Goal: Task Accomplishment & Management: Manage account settings

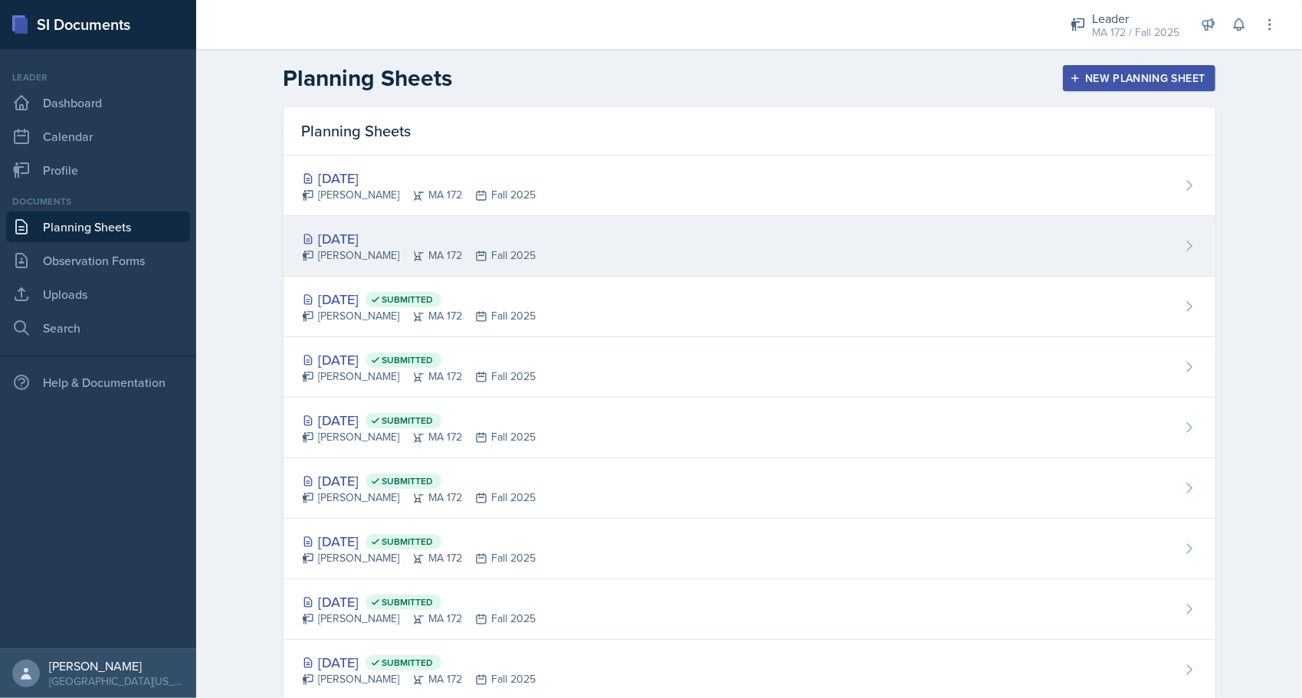
click at [1030, 247] on div "[DATE] [PERSON_NAME] MA 172 Fall 2025" at bounding box center [750, 246] width 932 height 61
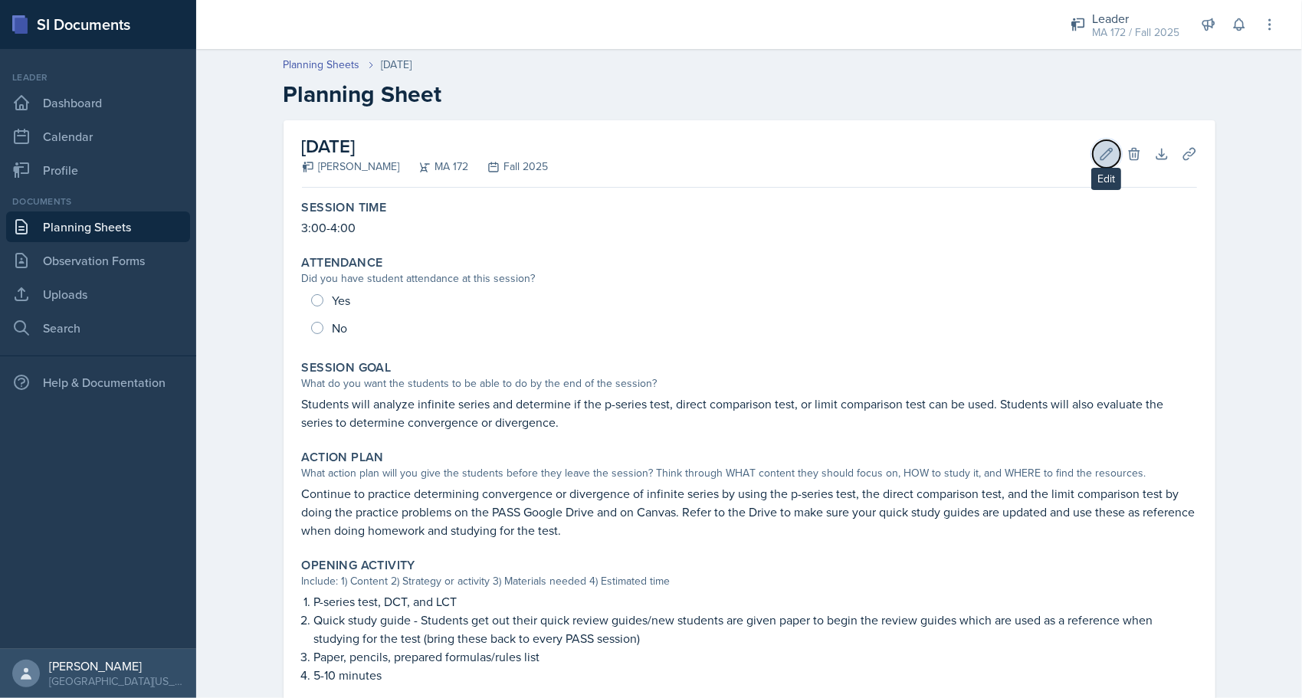
click at [1099, 149] on icon at bounding box center [1106, 153] width 15 height 15
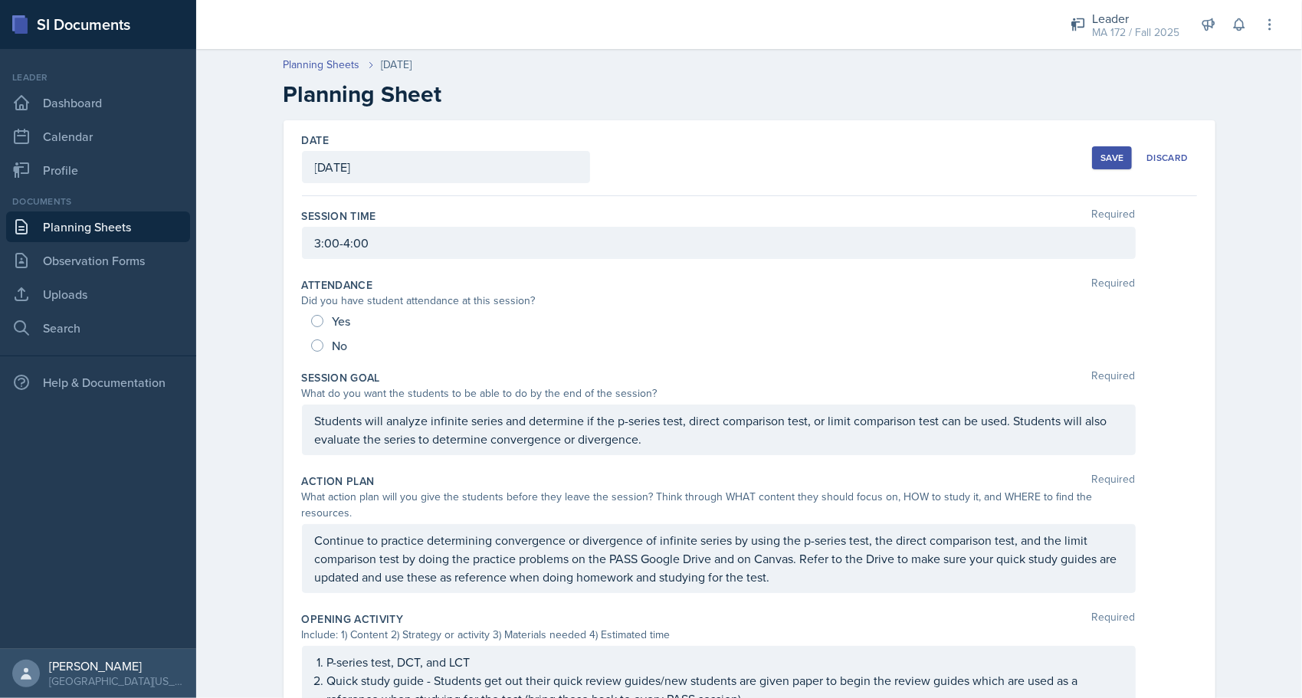
click at [367, 161] on div "[DATE]" at bounding box center [446, 167] width 288 height 32
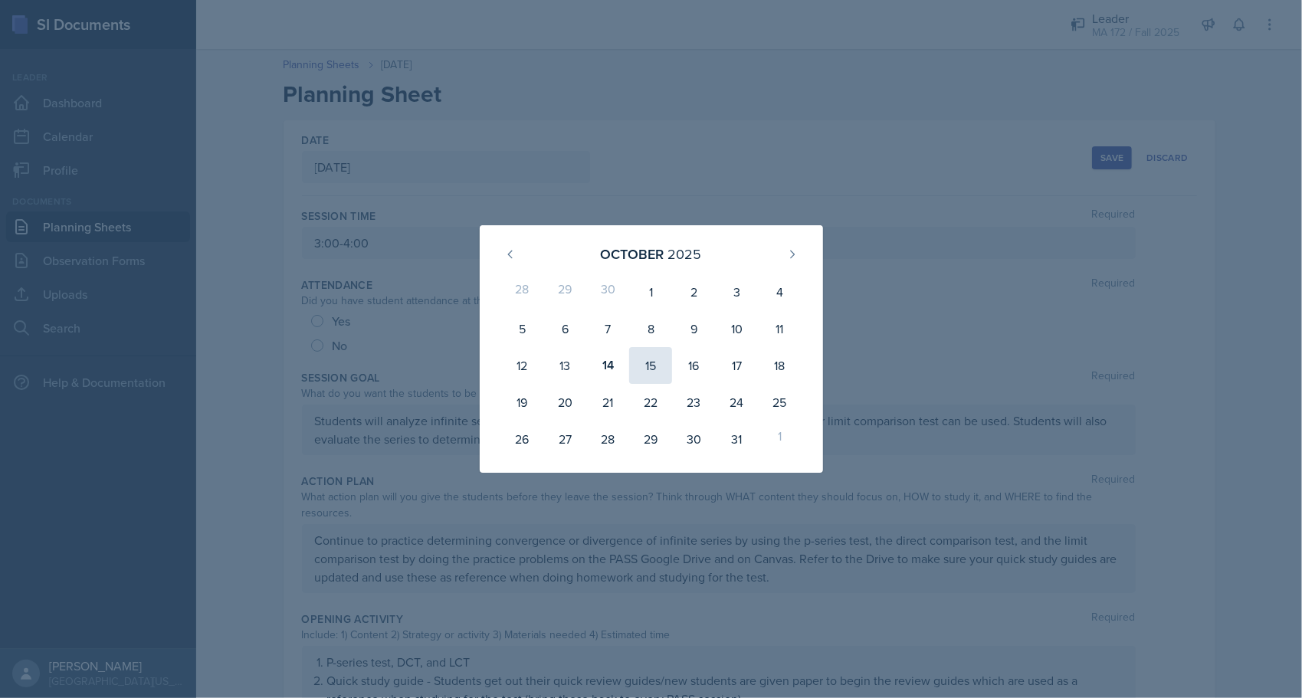
click at [641, 363] on div "15" at bounding box center [650, 365] width 43 height 37
type input "[DATE]"
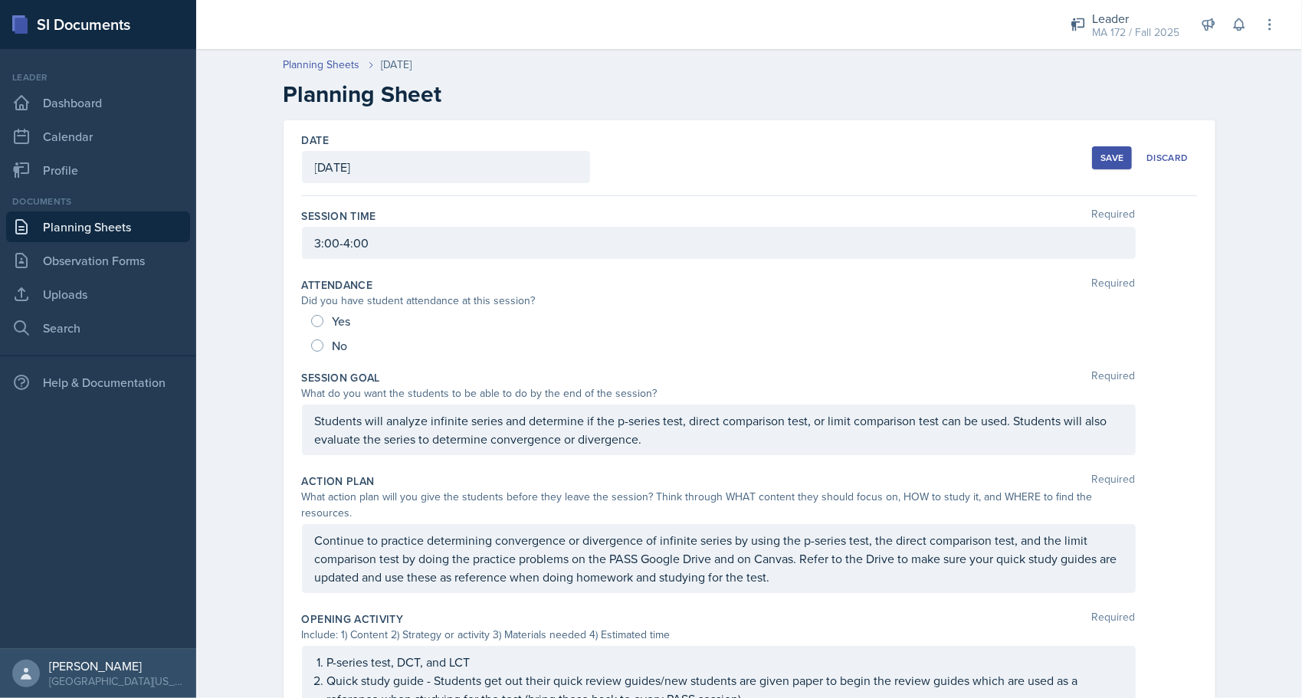
click at [1100, 159] on div "Save" at bounding box center [1111, 158] width 23 height 12
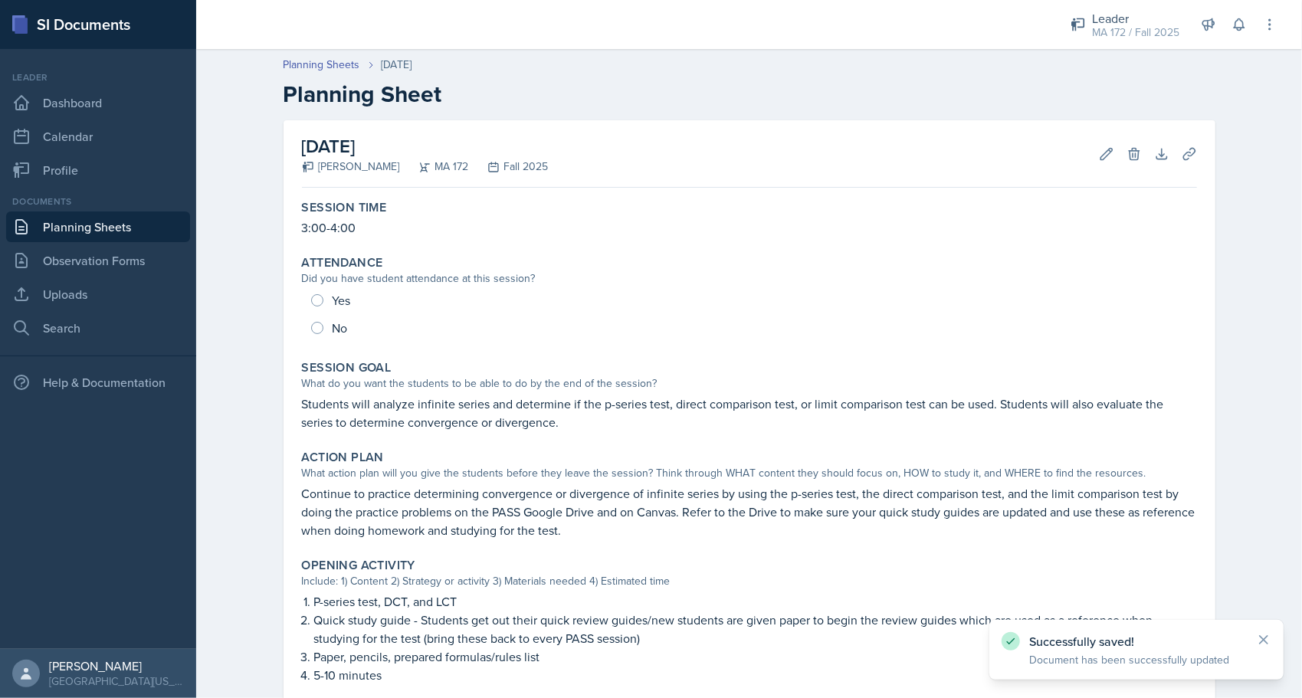
click at [236, 202] on div "Planning Sheets [DATE] Planning Sheet [DATE] [PERSON_NAME] MA 172 Fall 2025 Edi…" at bounding box center [749, 594] width 1106 height 1107
click at [147, 225] on link "Planning Sheets" at bounding box center [98, 226] width 184 height 31
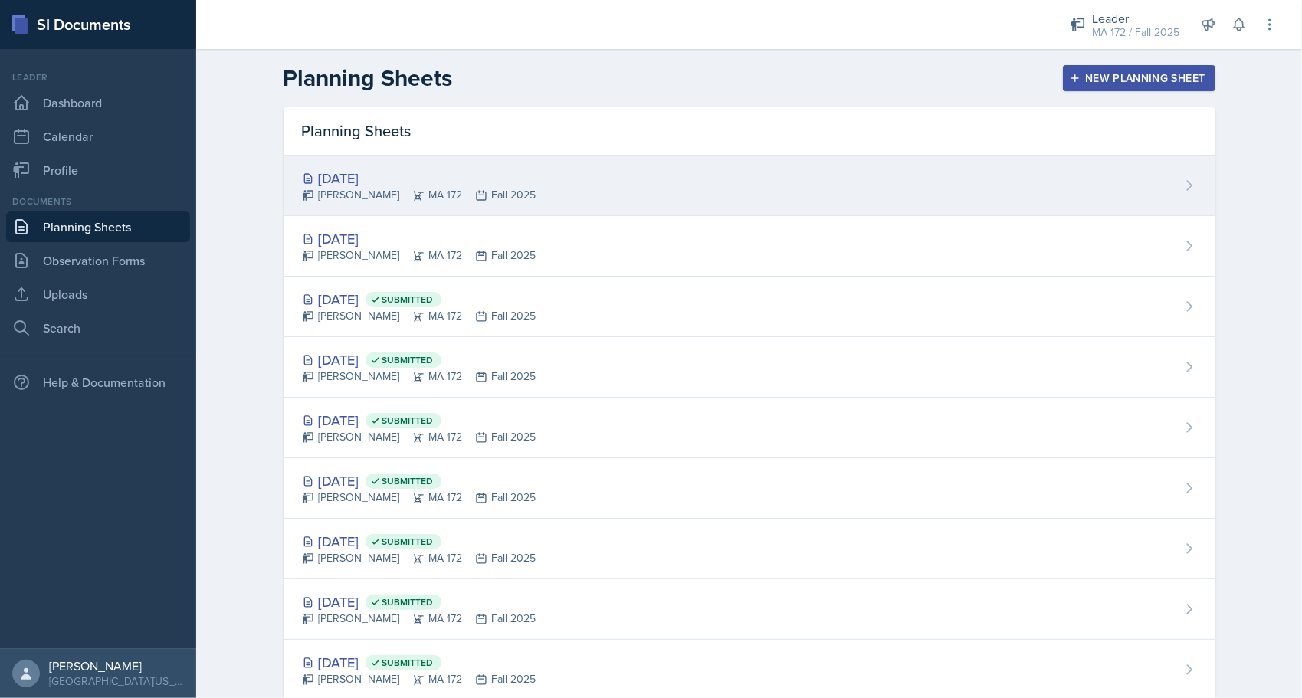
click at [982, 176] on div "[DATE] [PERSON_NAME] MA 172 Fall 2025" at bounding box center [750, 186] width 932 height 61
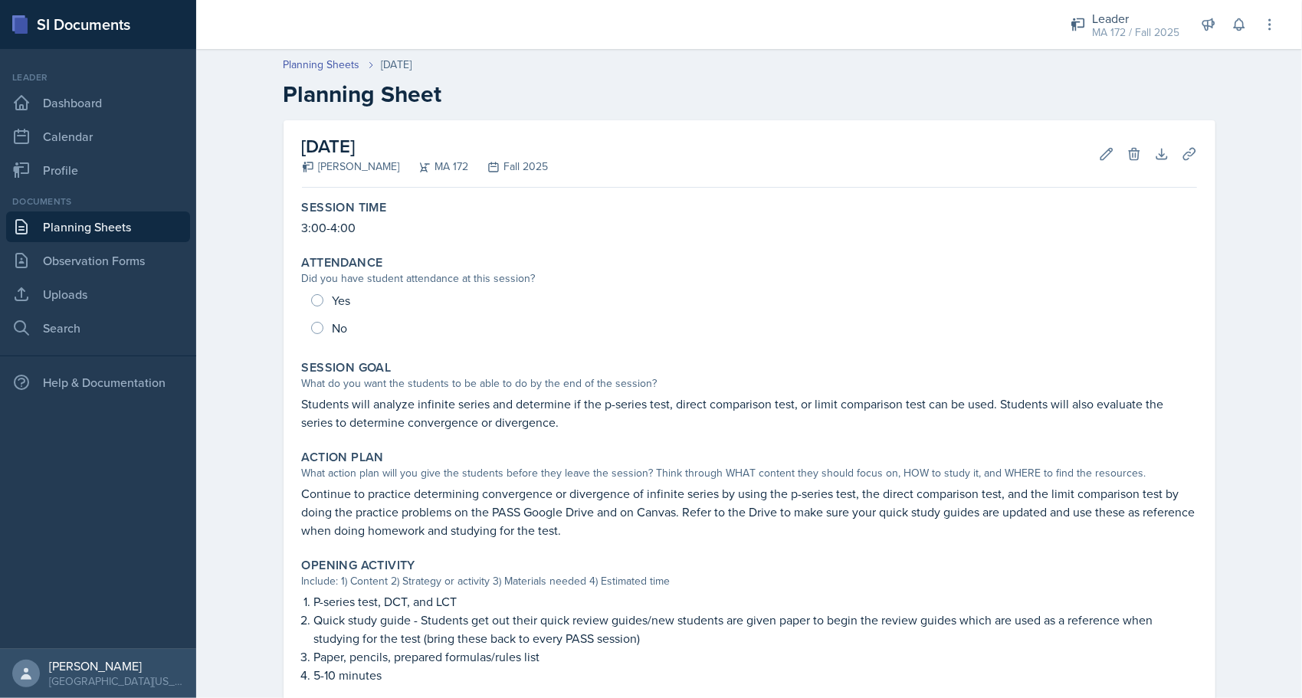
click at [77, 211] on link "Planning Sheets" at bounding box center [98, 226] width 184 height 31
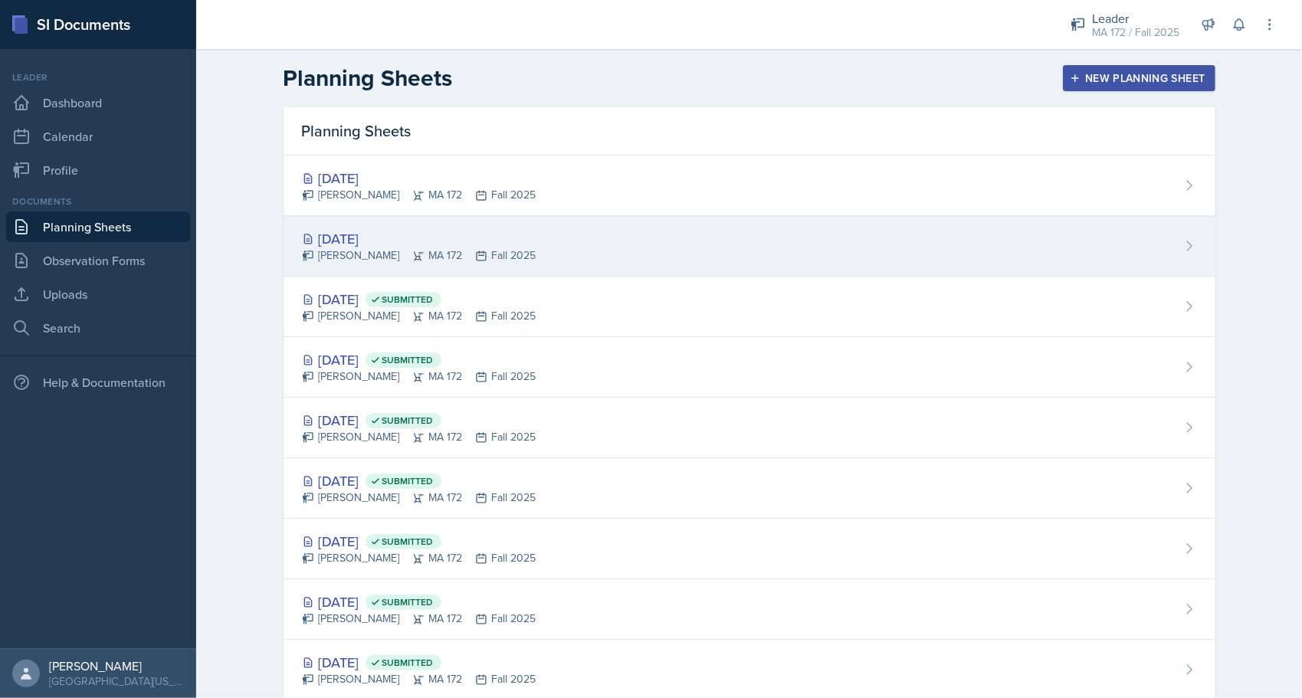
click at [336, 231] on div "[DATE]" at bounding box center [419, 238] width 234 height 21
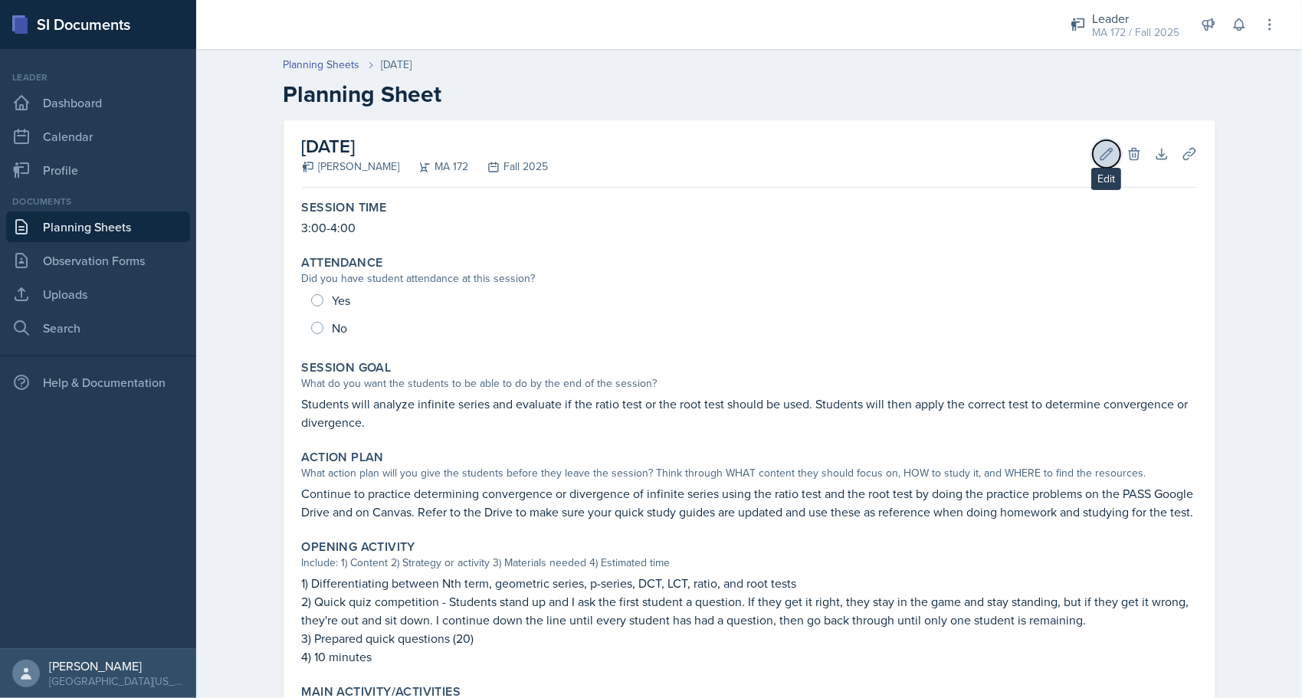
click at [1094, 162] on button "Edit" at bounding box center [1107, 154] width 28 height 28
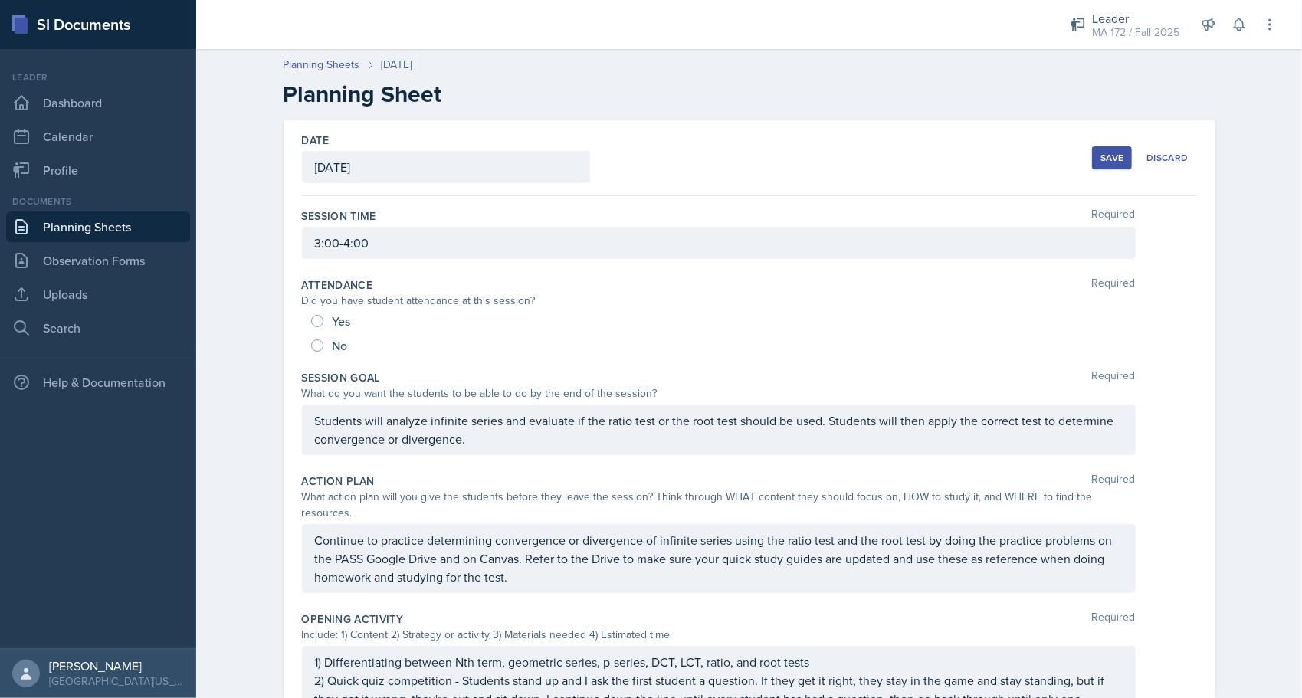
click at [385, 164] on div "[DATE]" at bounding box center [446, 167] width 288 height 32
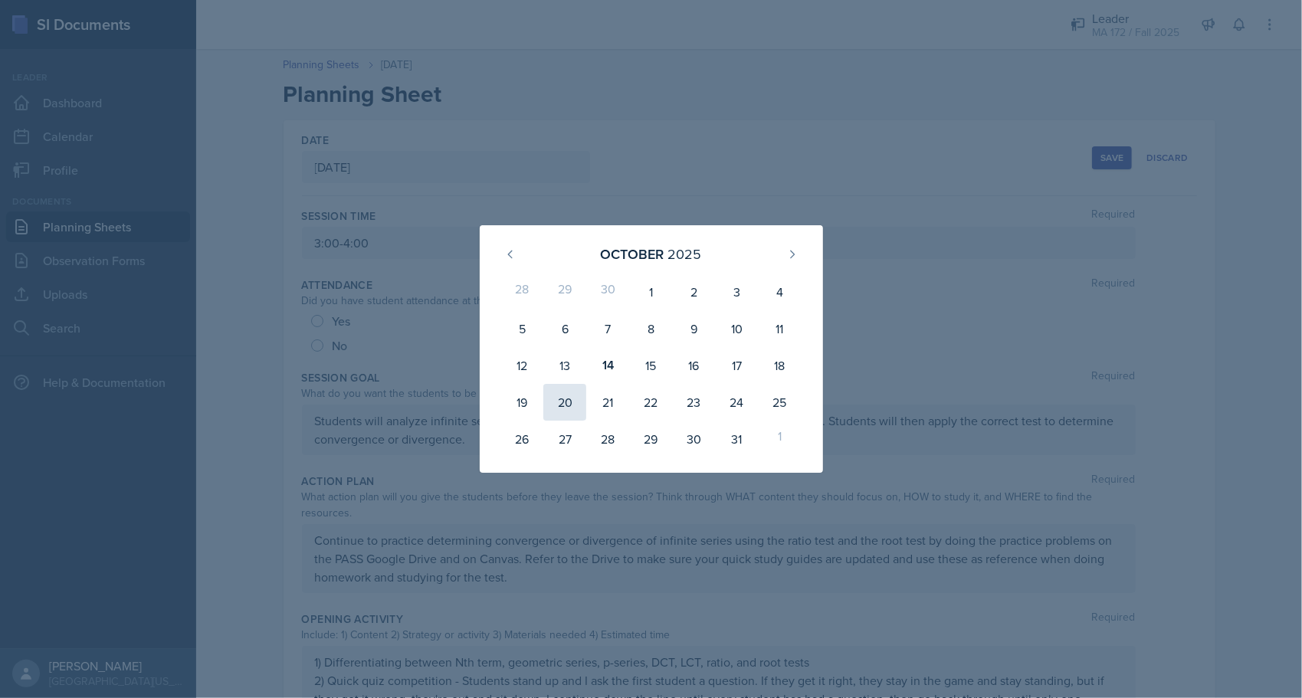
click at [577, 393] on div "20" at bounding box center [564, 402] width 43 height 37
type input "[DATE]"
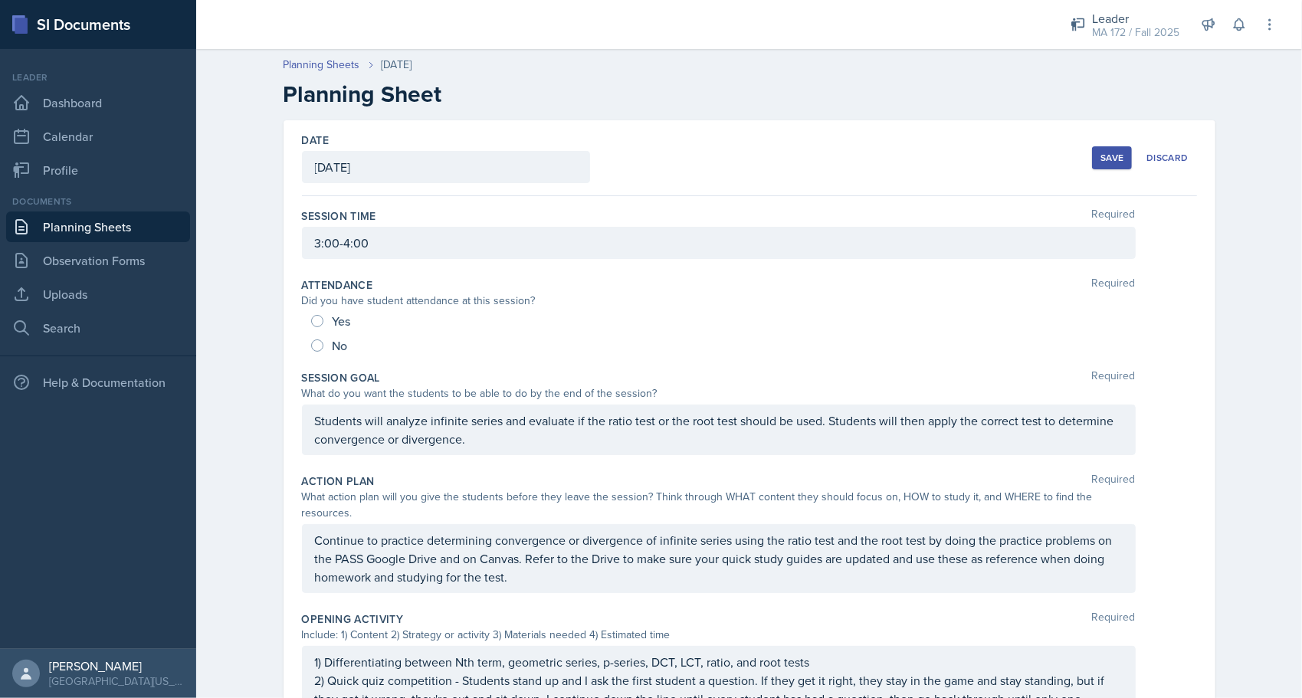
click at [1101, 155] on div "Save" at bounding box center [1111, 158] width 23 height 12
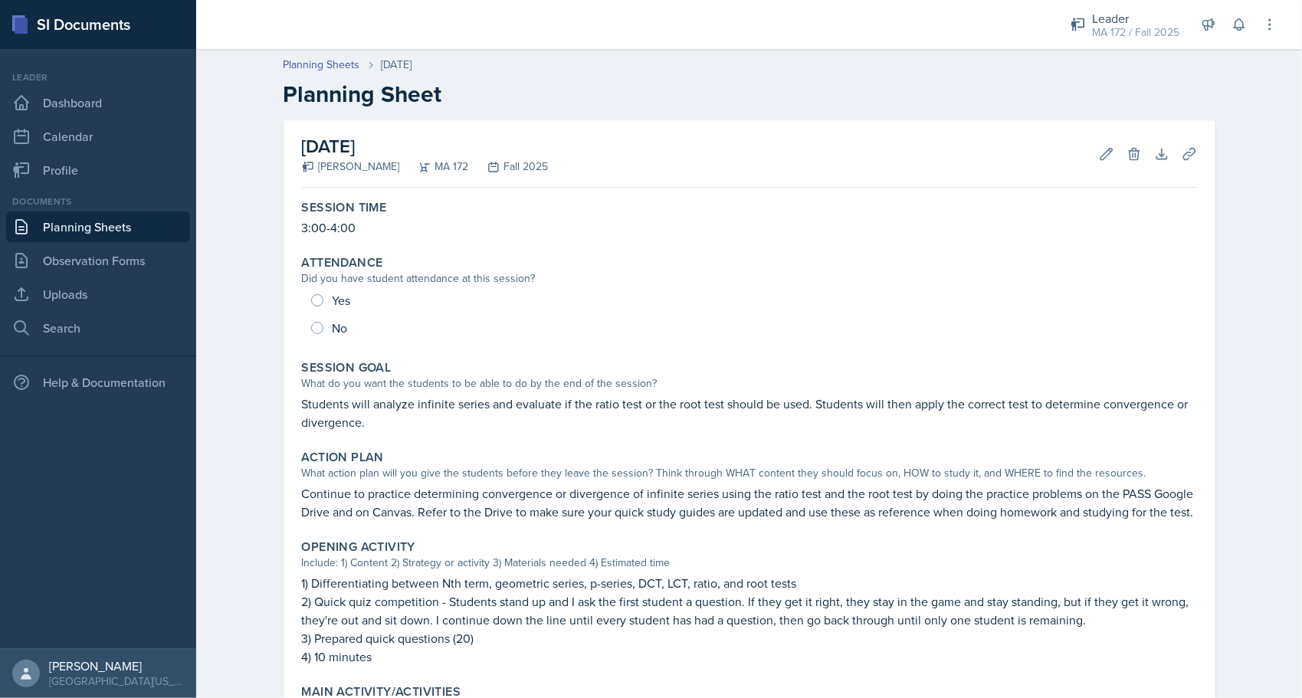
click at [90, 223] on link "Planning Sheets" at bounding box center [98, 226] width 184 height 31
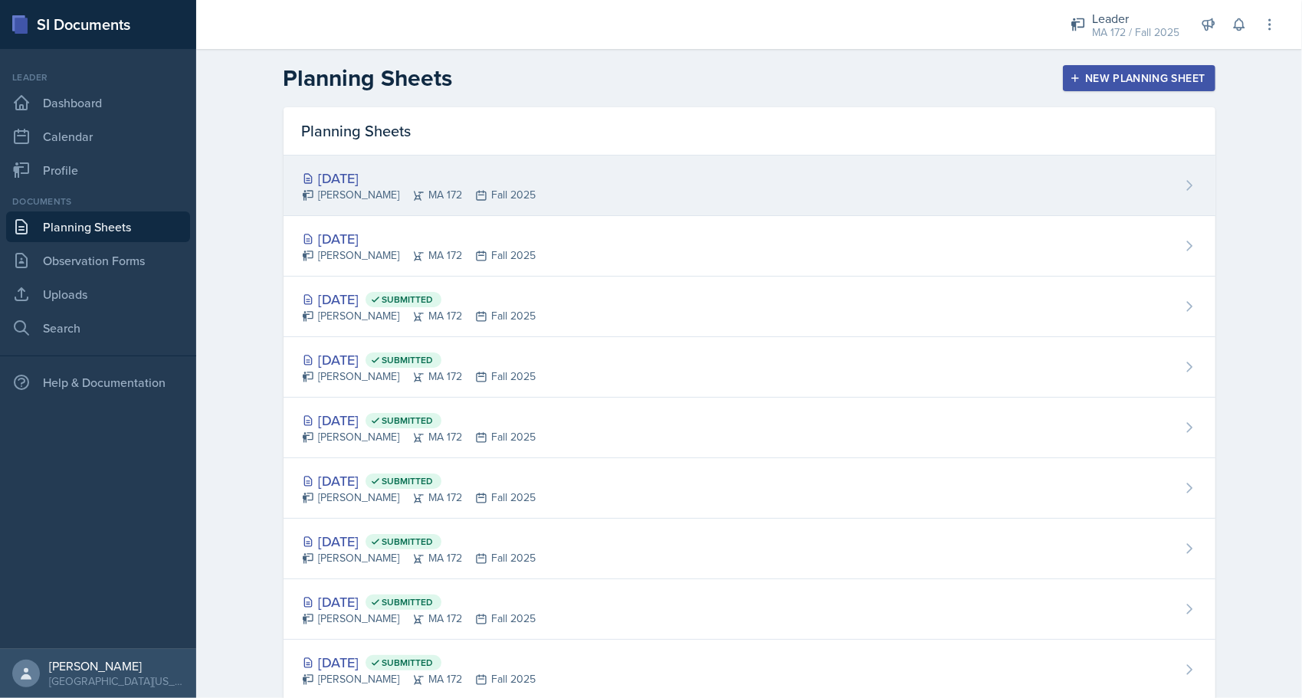
click at [366, 176] on div "[DATE]" at bounding box center [419, 178] width 234 height 21
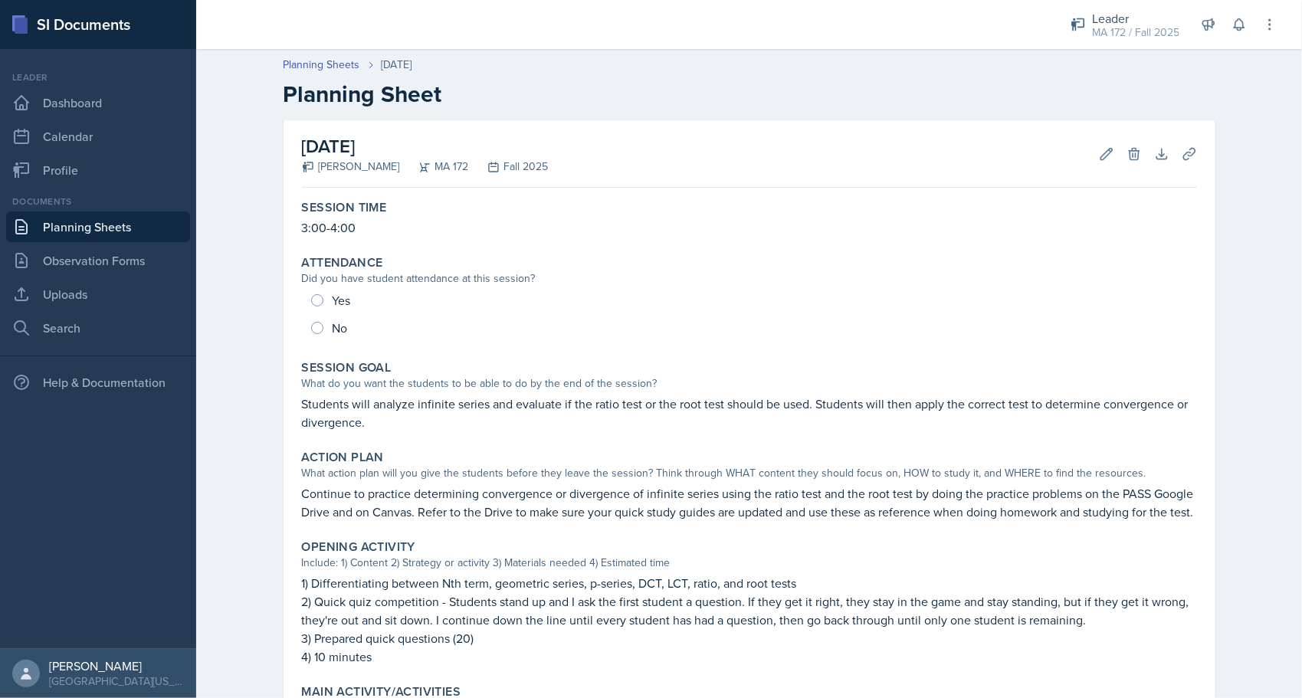
click at [225, 313] on div "Planning Sheets [DATE] Planning Sheet [DATE] [PERSON_NAME] MA 172 Fall 2025 Edi…" at bounding box center [749, 593] width 1106 height 1104
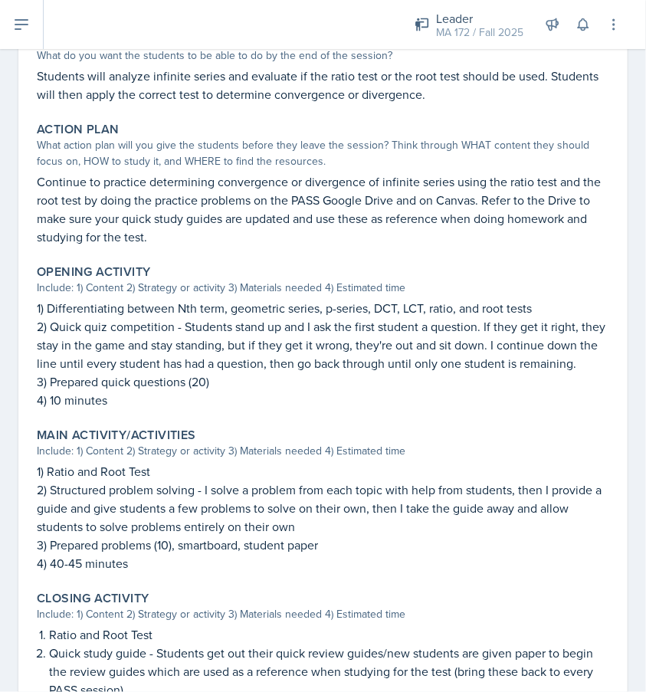
scroll to position [297, 0]
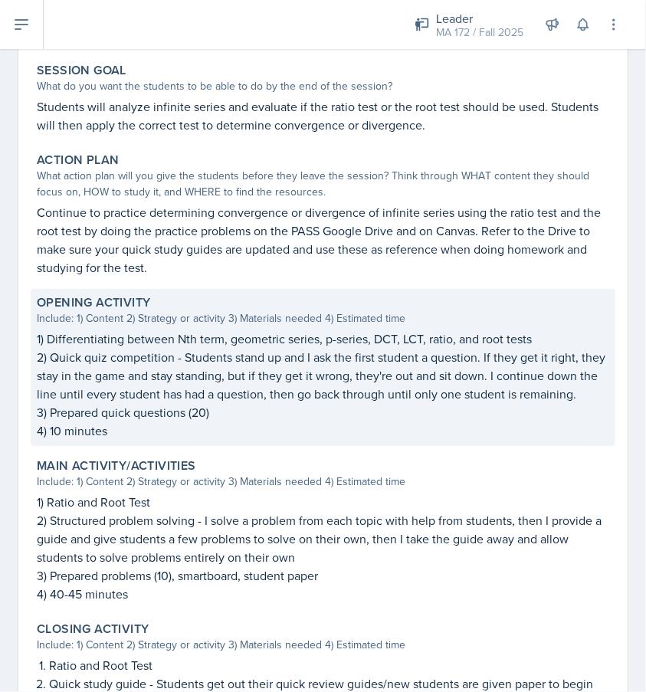
click at [297, 348] on p "2) Quick quiz competition - Students stand up and I ask the first student a que…" at bounding box center [323, 375] width 572 height 55
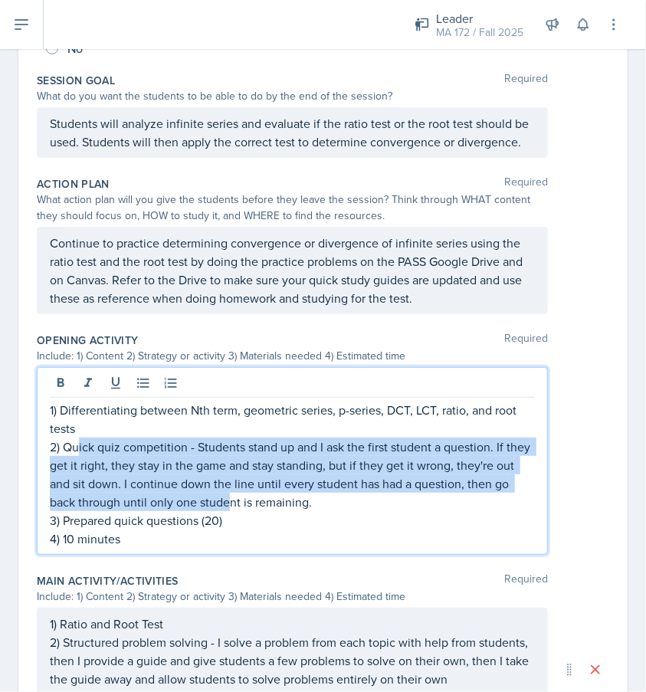
drag, startPoint x: 243, startPoint y: 510, endPoint x: 77, endPoint y: 470, distance: 171.0
click at [77, 470] on div "1) Differentiating between Nth term, geometric series, p-series, DCT, LCT, rati…" at bounding box center [292, 474] width 485 height 147
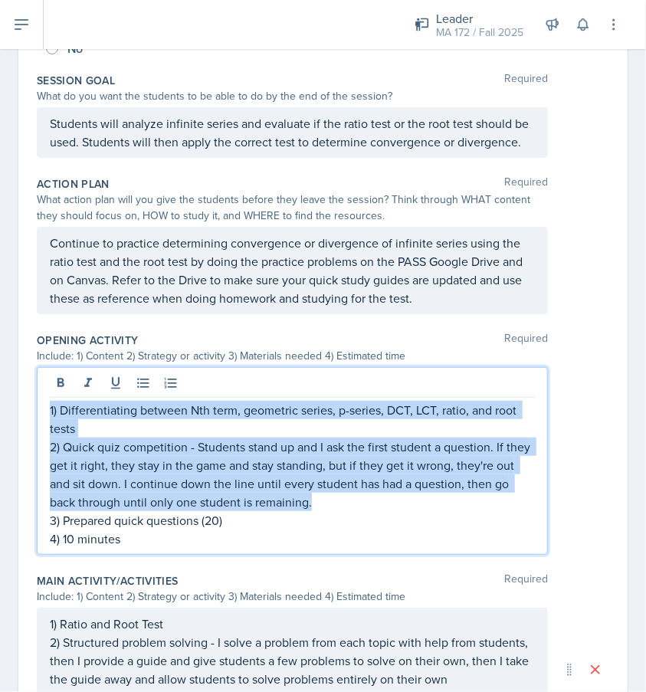
drag, startPoint x: 342, startPoint y: 517, endPoint x: 40, endPoint y: 379, distance: 332.2
click at [40, 379] on div "Opening Activity Required Include: 1) Content 2) Strategy or activity 3) Materi…" at bounding box center [323, 446] width 572 height 241
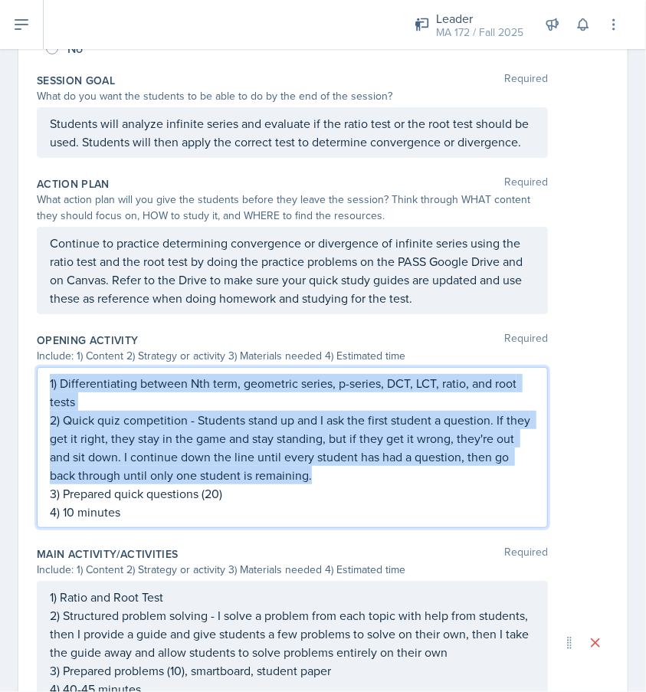
scroll to position [270, 0]
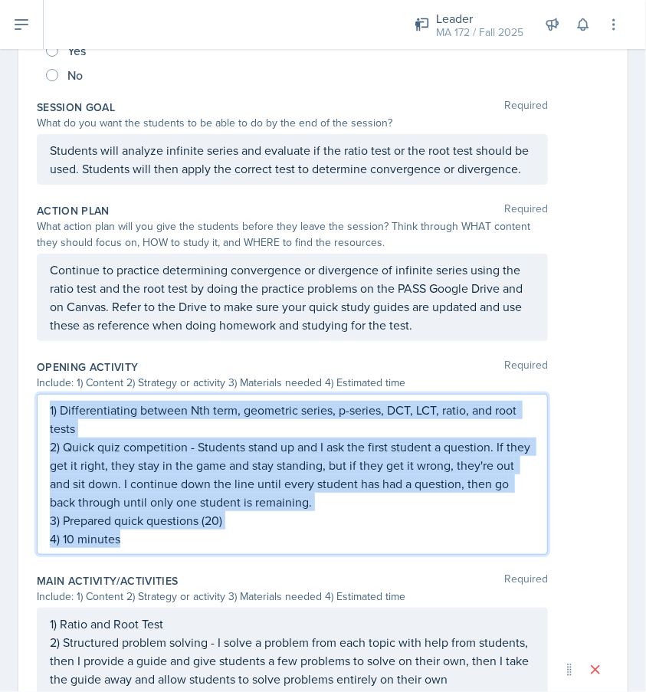
drag, startPoint x: 130, startPoint y: 559, endPoint x: 6, endPoint y: 415, distance: 190.7
click at [6, 415] on div "Date [DATE] [DATE] 28 29 30 1 2 3 4 5 6 7 8 9 10 11 12 13 14 15 16 17 18 19 20 …" at bounding box center [323, 492] width 646 height 1285
copy div "1) Differentiating between Nth term, geometric series, p-series, DCT, LCT, rati…"
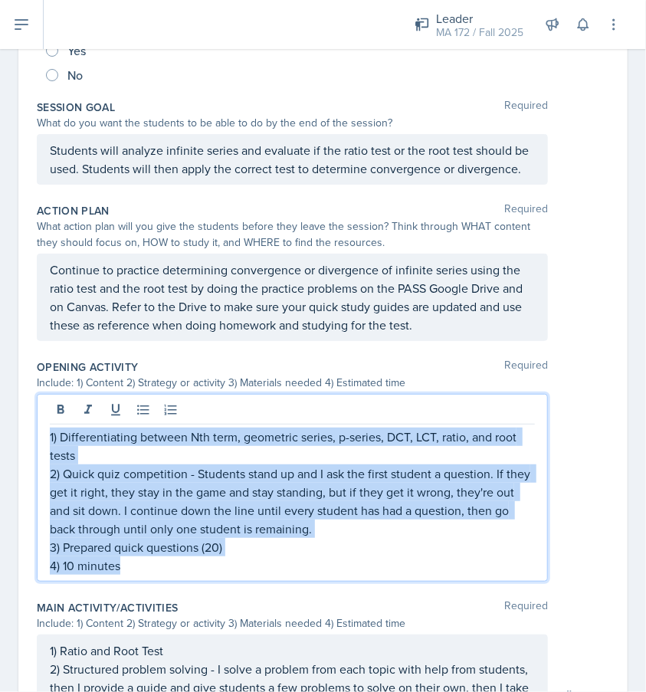
scroll to position [297, 0]
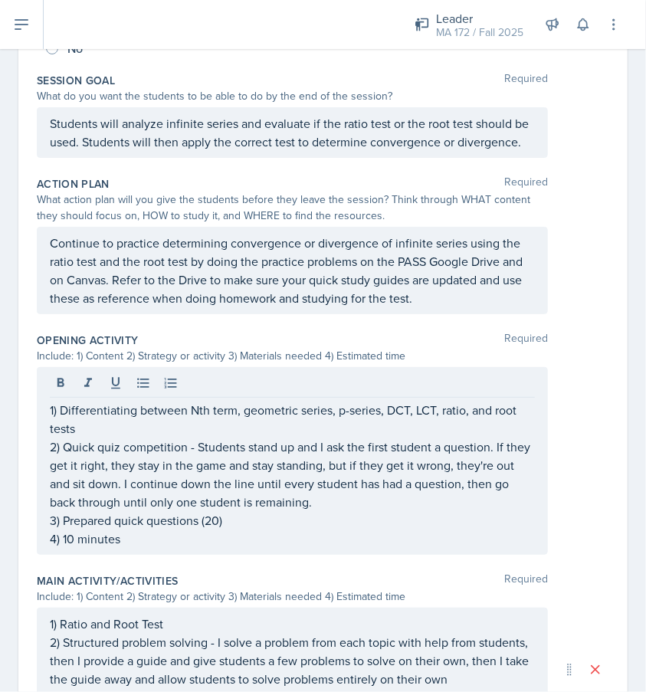
click at [5, 408] on div "Date [DATE] [DATE] 28 29 30 1 2 3 4 5 6 7 8 9 10 11 12 13 14 15 16 17 18 19 20 …" at bounding box center [323, 479] width 646 height 1312
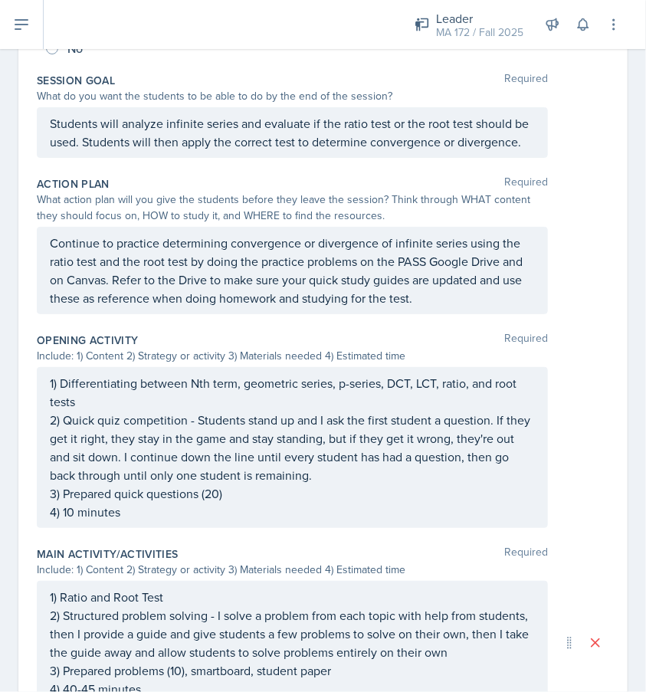
scroll to position [0, 0]
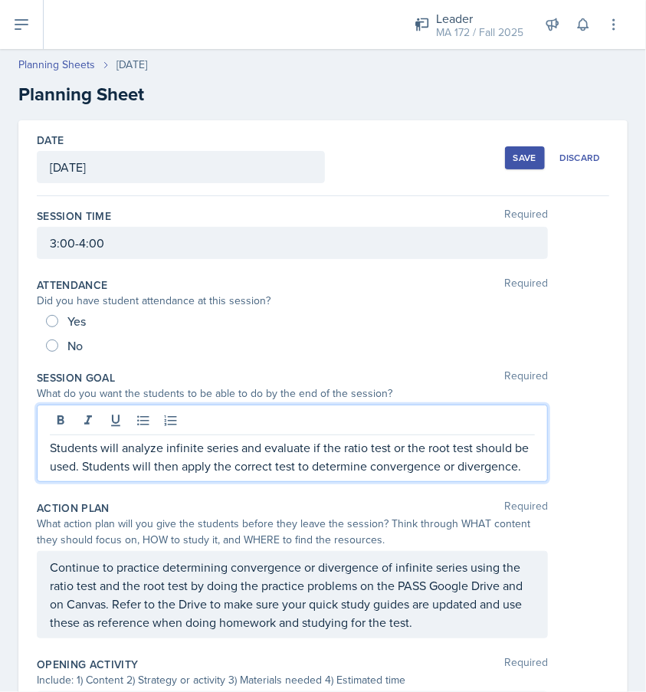
click at [235, 427] on div "Students will analyze infinite series and evaluate if the ratio test or the roo…" at bounding box center [292, 443] width 511 height 77
click at [208, 441] on p "Students will analyze infinite series and evaluate if the ratio test or the roo…" at bounding box center [292, 456] width 485 height 37
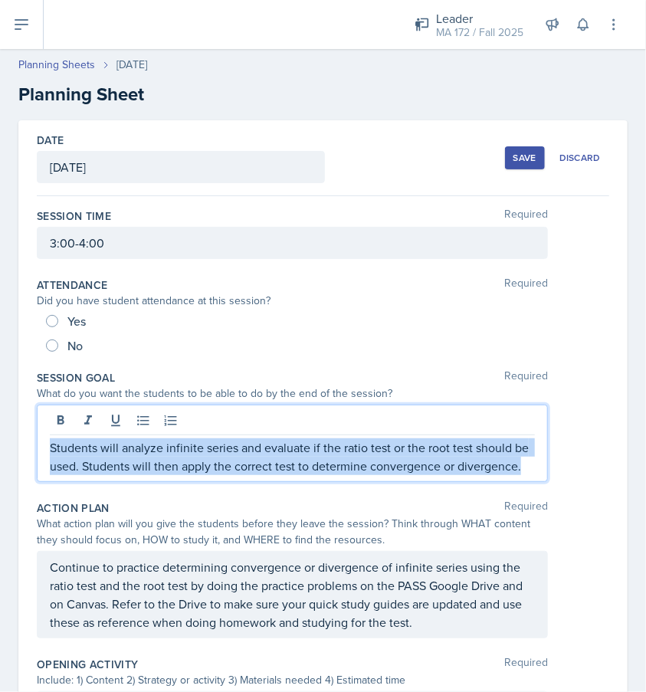
click at [208, 441] on p "Students will analyze infinite series and evaluate if the ratio test or the roo…" at bounding box center [292, 456] width 485 height 37
copy p "Students will analyze infinite series and evaluate if the ratio test or the roo…"
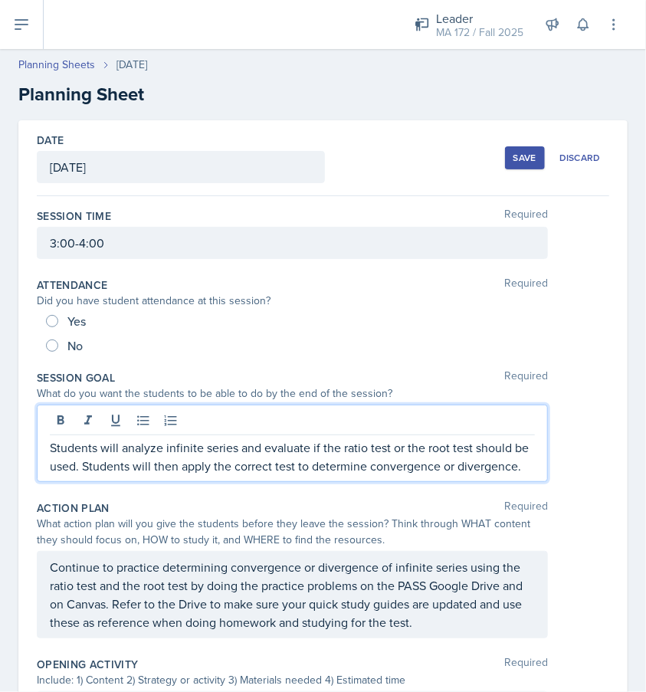
click at [577, 447] on div "Students will analyze infinite series and evaluate if the ratio test or the roo…" at bounding box center [323, 443] width 572 height 77
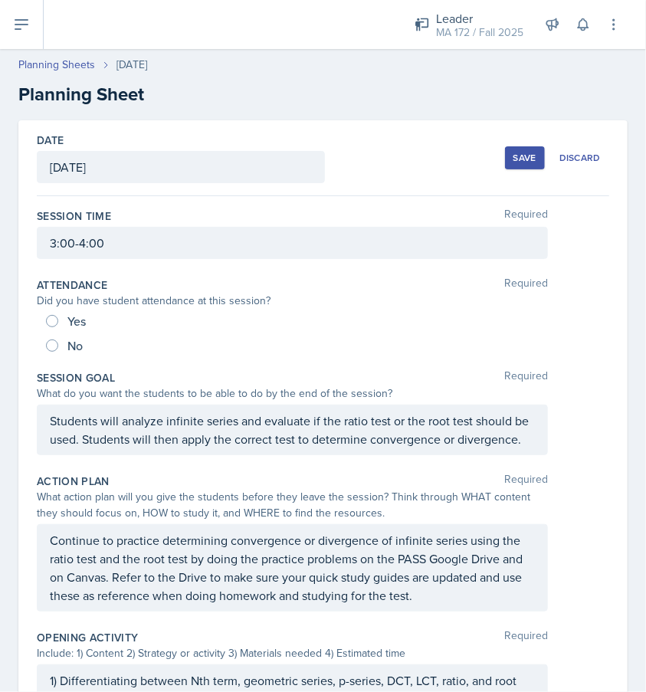
click at [133, 580] on p "Continue to practice determining convergence or divergence of infinite series u…" at bounding box center [292, 568] width 485 height 74
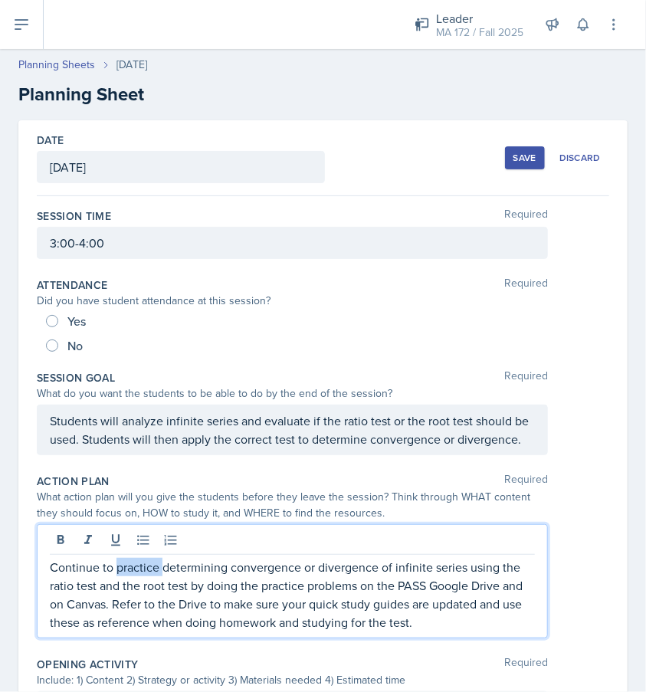
click at [133, 580] on p "Continue to practice determining convergence or divergence of infinite series u…" at bounding box center [292, 595] width 485 height 74
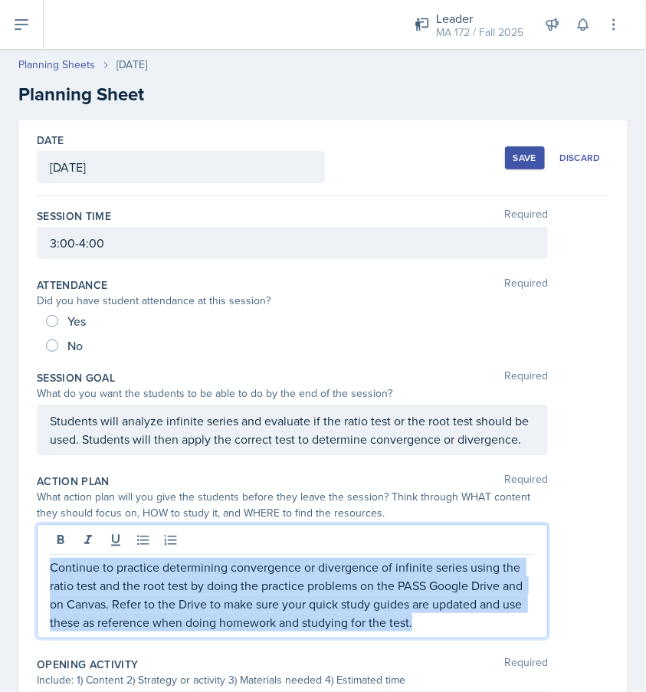
click at [133, 580] on p "Continue to practice determining convergence or divergence of infinite series u…" at bounding box center [292, 595] width 485 height 74
copy p "Continue to practice determining convergence or divergence of infinite series u…"
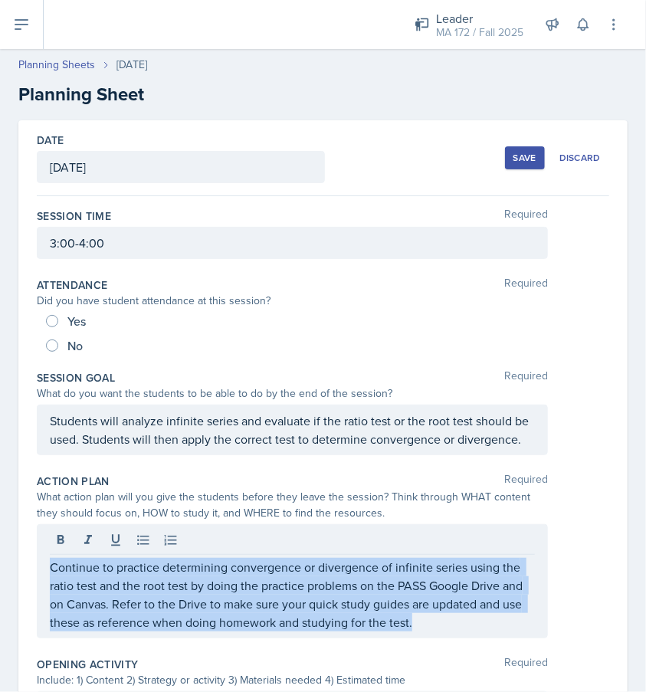
click at [520, 156] on div "Save" at bounding box center [524, 158] width 23 height 12
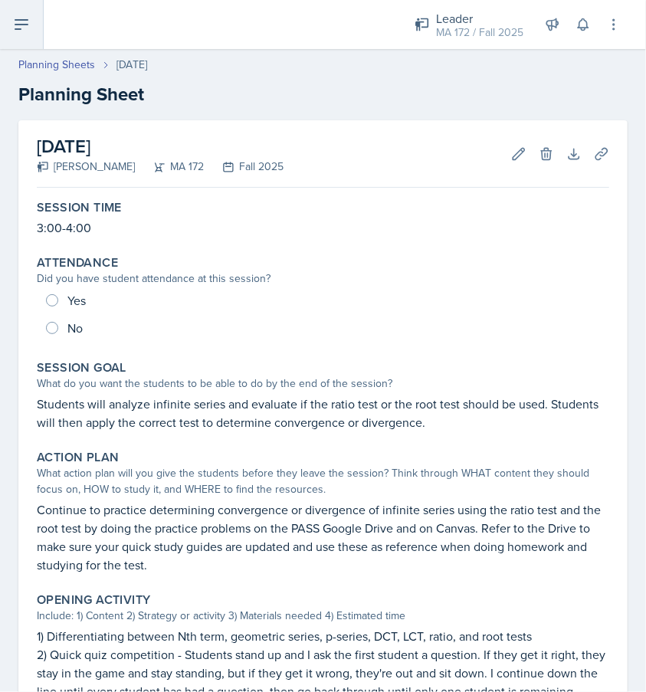
click at [28, 22] on icon at bounding box center [21, 24] width 18 height 18
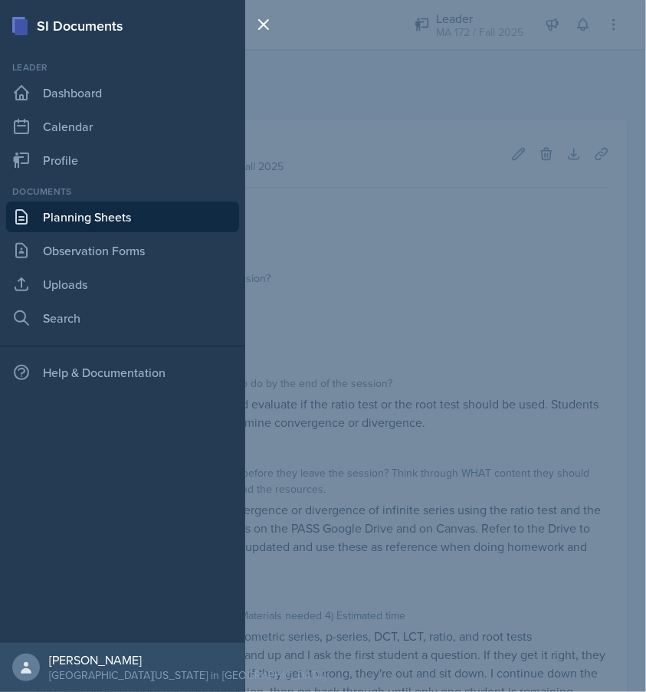
click at [100, 207] on link "Planning Sheets" at bounding box center [122, 217] width 233 height 31
